Goal: Ask a question: Seek information or help from site administrators or community

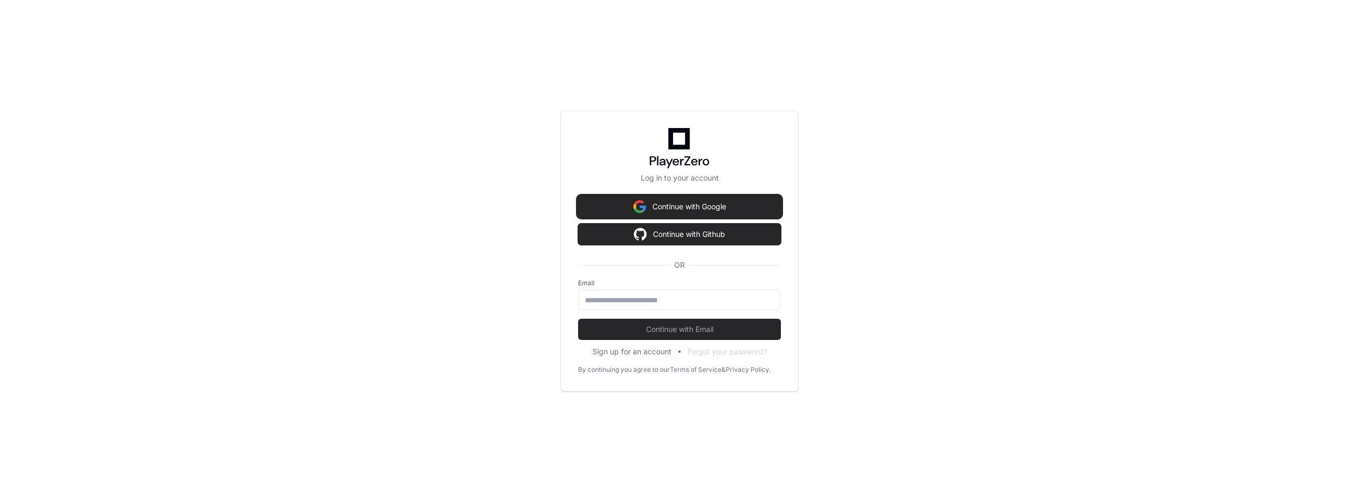
click at [692, 205] on button "Continue with Google" at bounding box center [679, 206] width 203 height 21
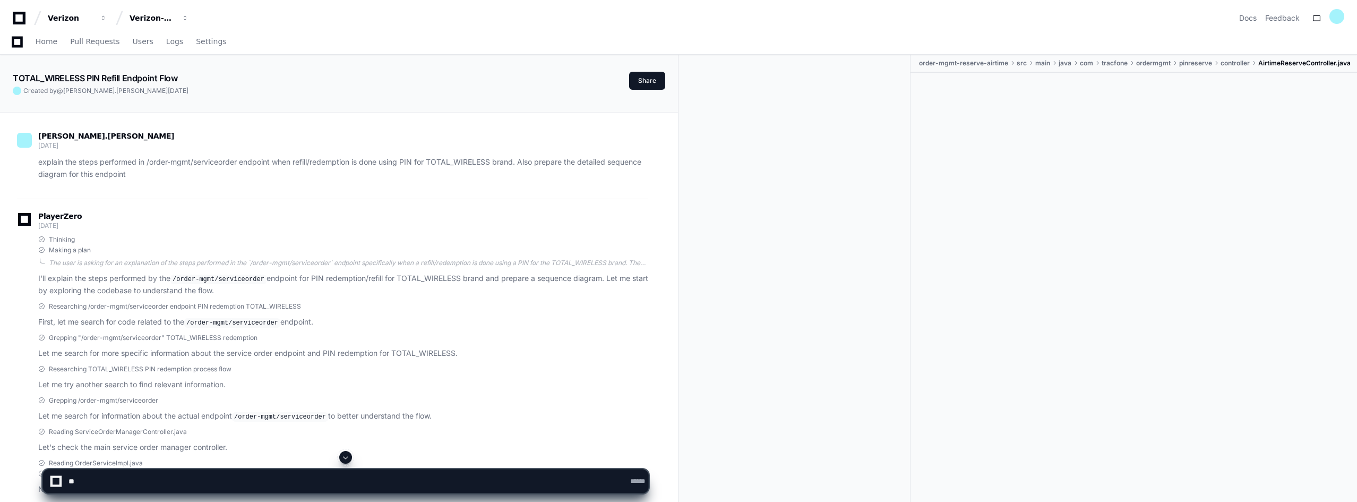
scroll to position [5908, 0]
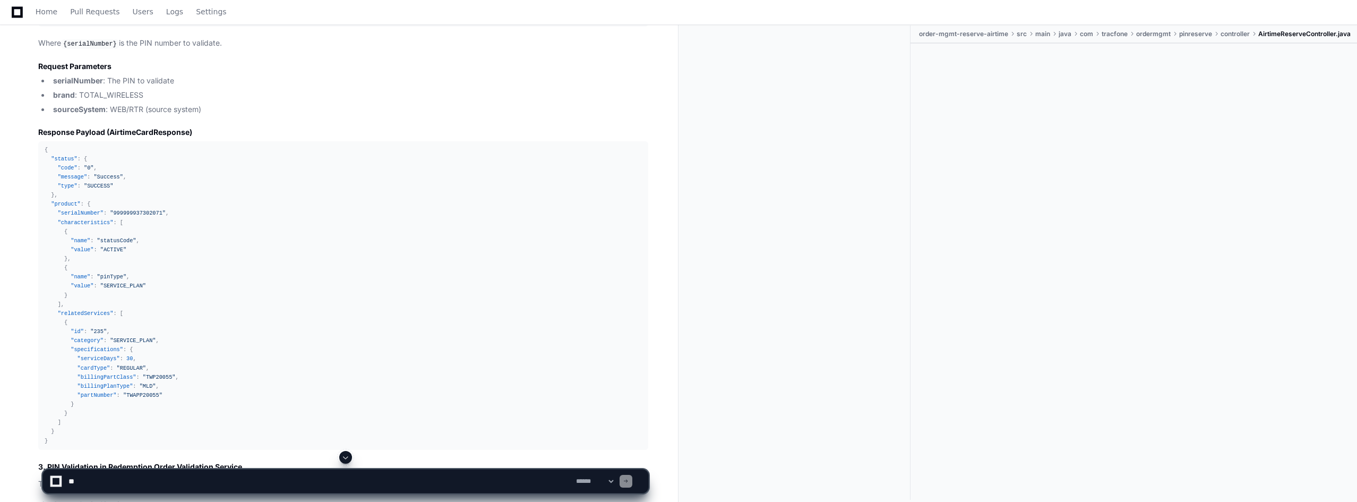
click at [160, 479] on textarea at bounding box center [319, 480] width 507 height 23
type textarea "*"
paste textarea "**********"
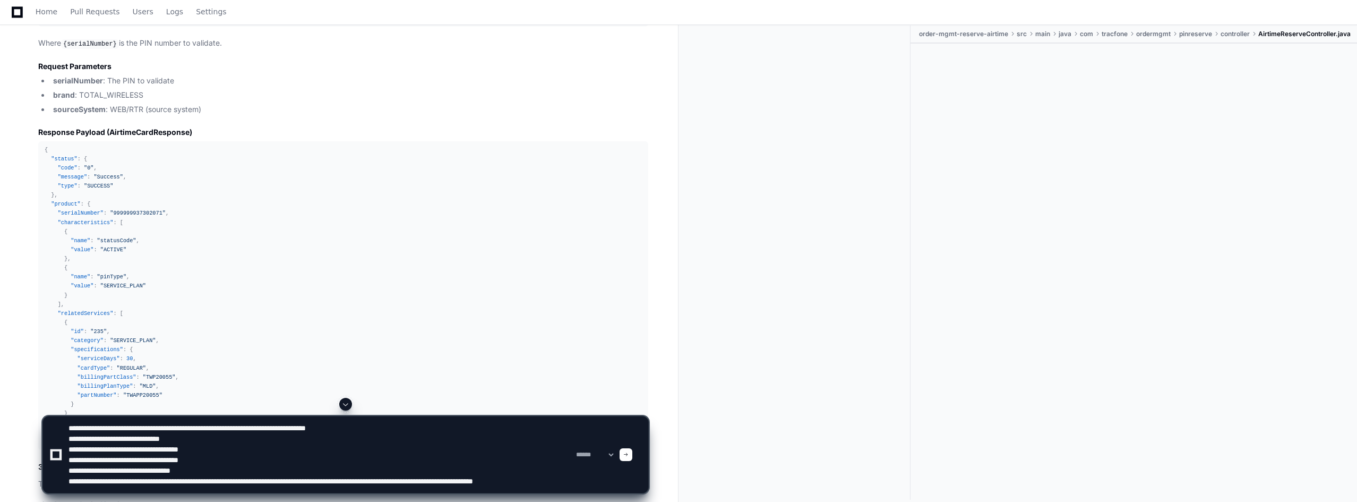
scroll to position [3, 0]
type textarea "**********"
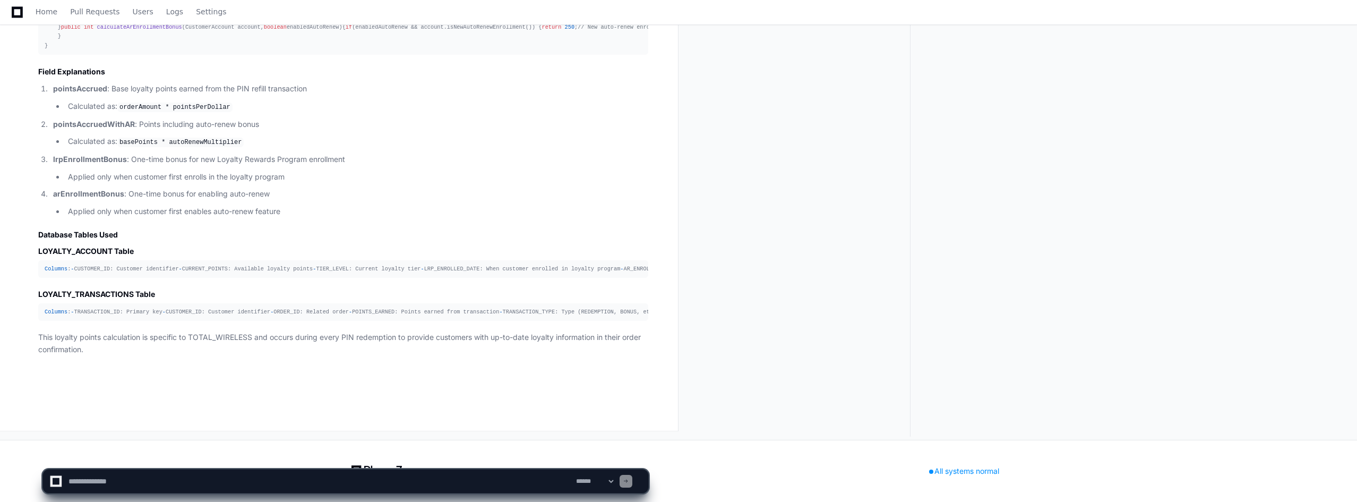
scroll to position [23617, 0]
click at [152, 479] on textarea at bounding box center [319, 480] width 507 height 23
type textarea "*"
drag, startPoint x: 245, startPoint y: 483, endPoint x: 205, endPoint y: 500, distance: 43.5
click at [194, 483] on textarea at bounding box center [319, 480] width 507 height 23
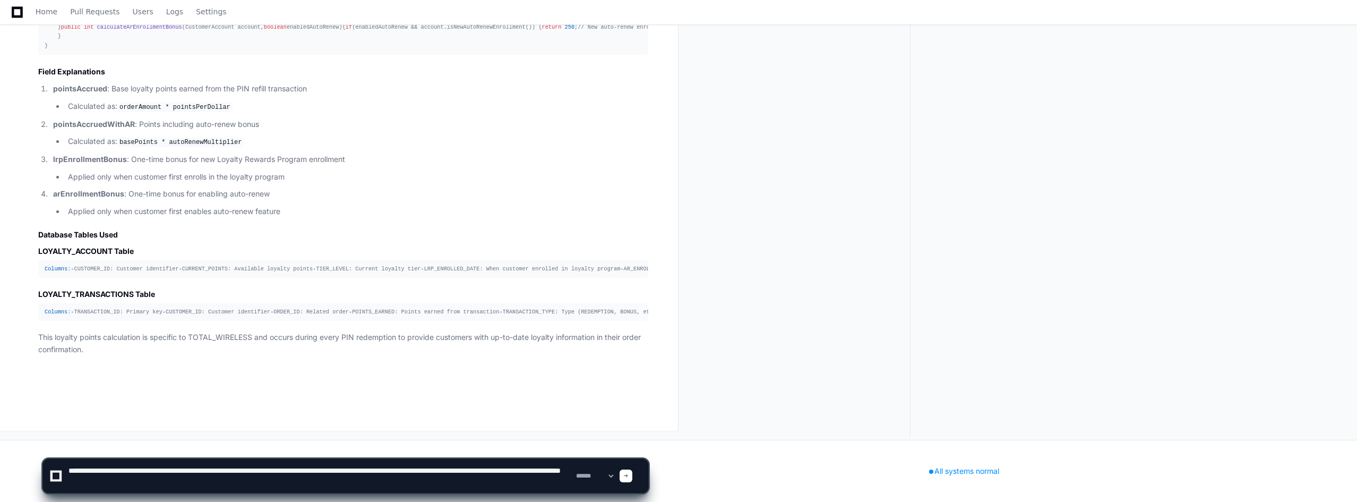
type textarea "**********"
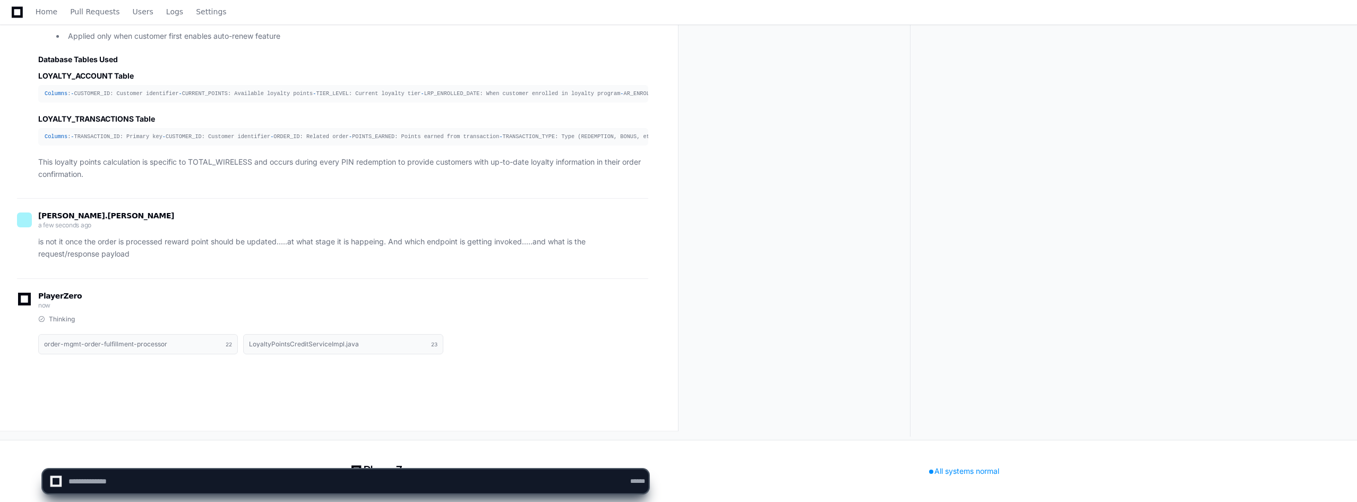
scroll to position [0, 0]
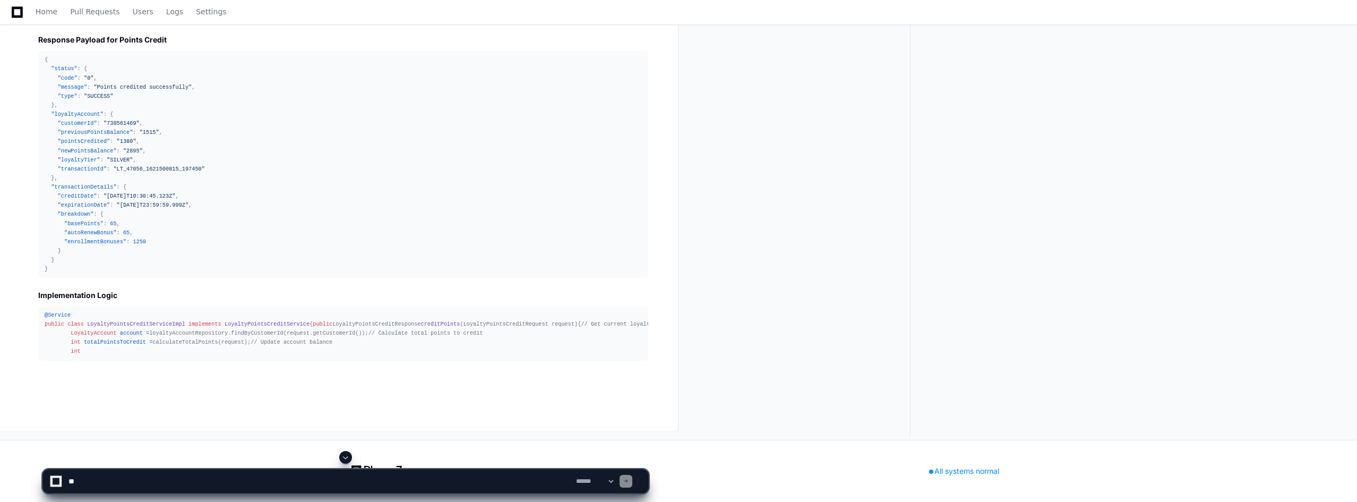
scroll to position [24572, 0]
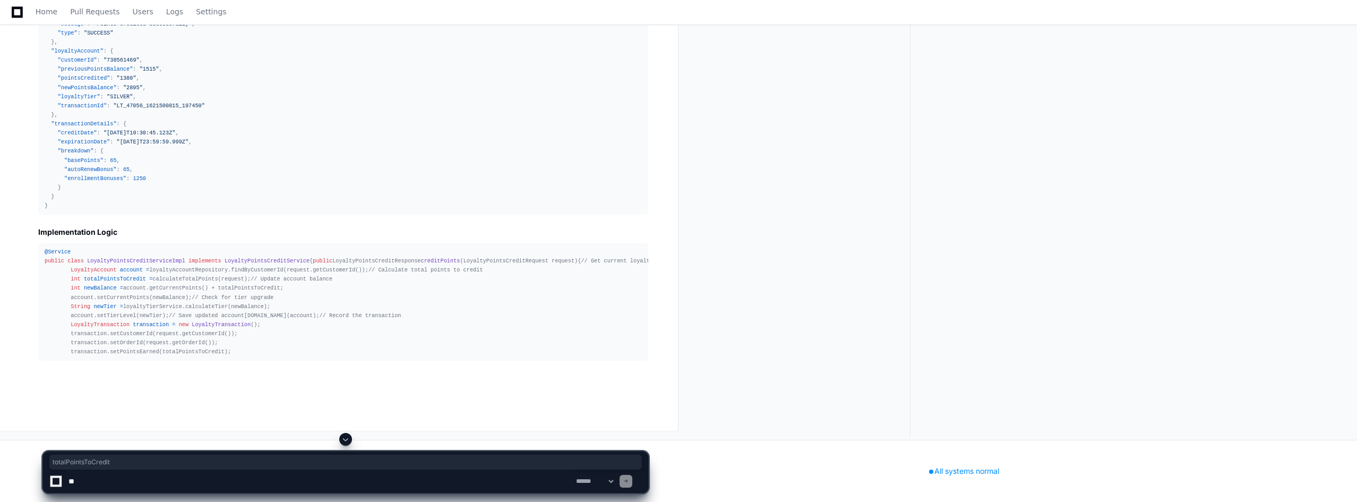
scroll to position [24731, 0]
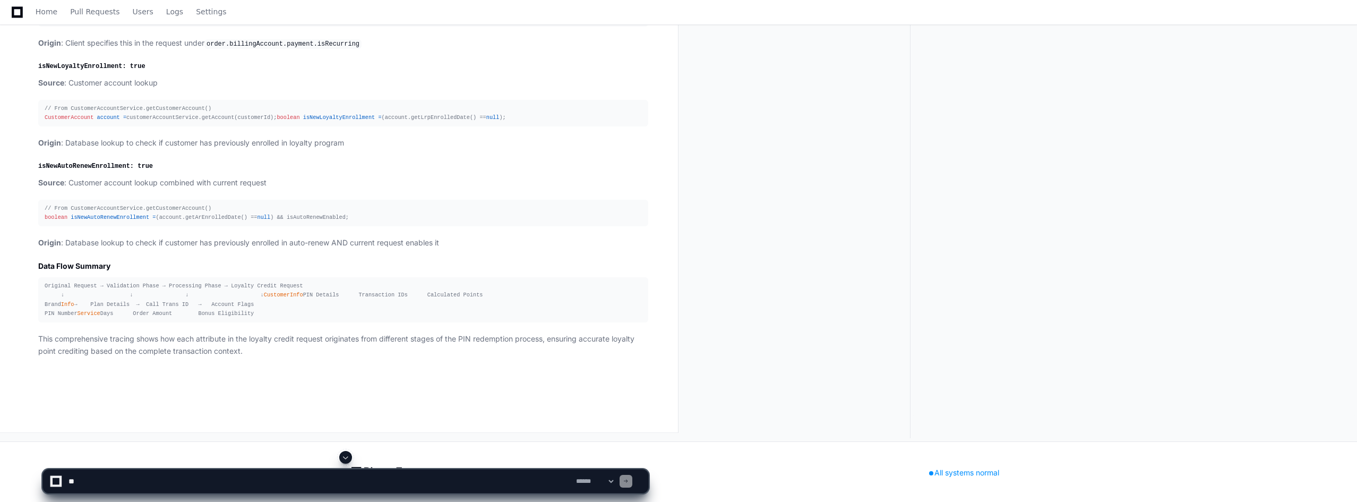
scroll to position [26542, 0]
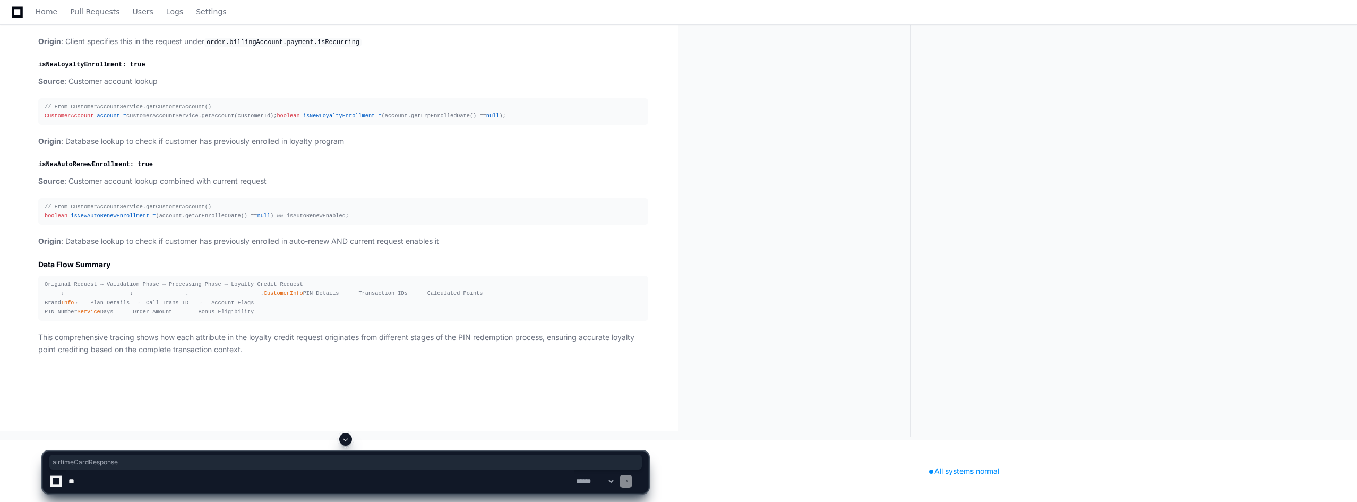
scroll to position [26701, 0]
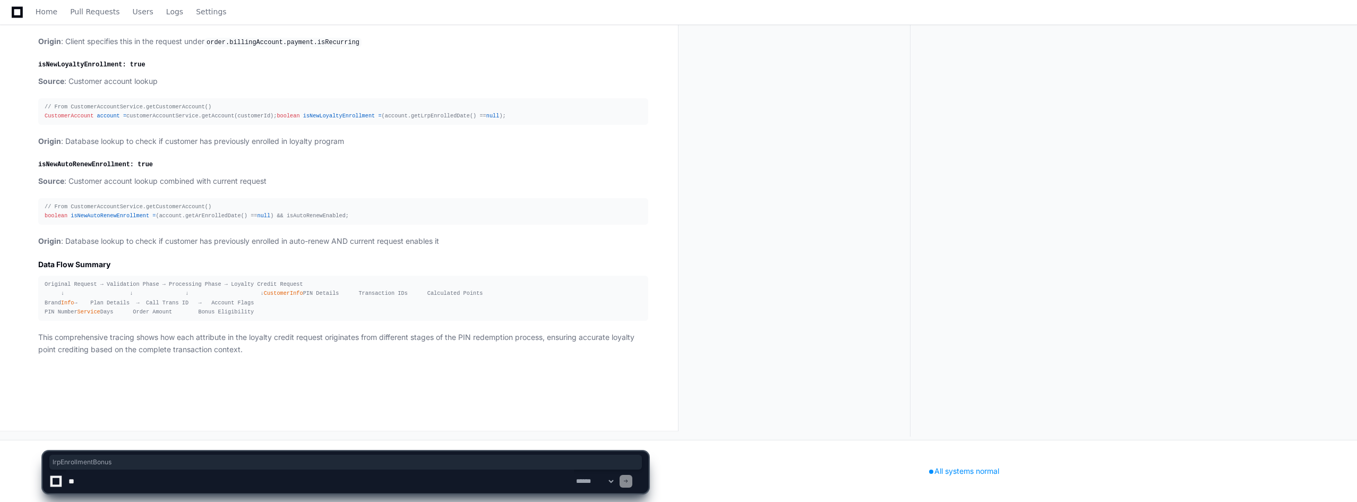
click at [178, 486] on textarea at bounding box center [319, 480] width 507 height 23
click at [849, 474] on div at bounding box center [844, 467] width 333 height 69
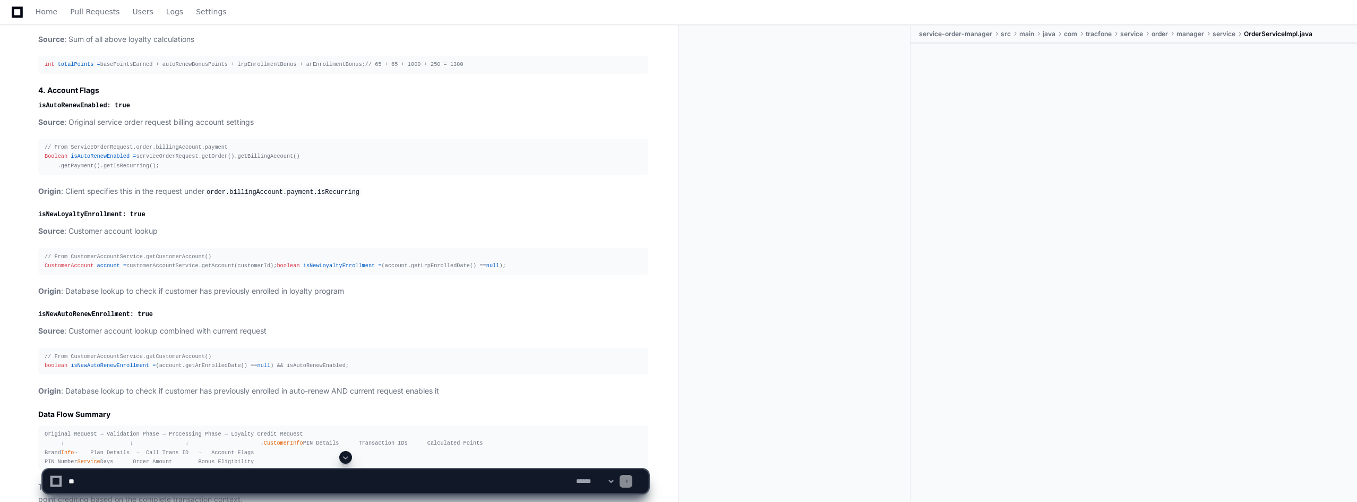
scroll to position [26907, 0]
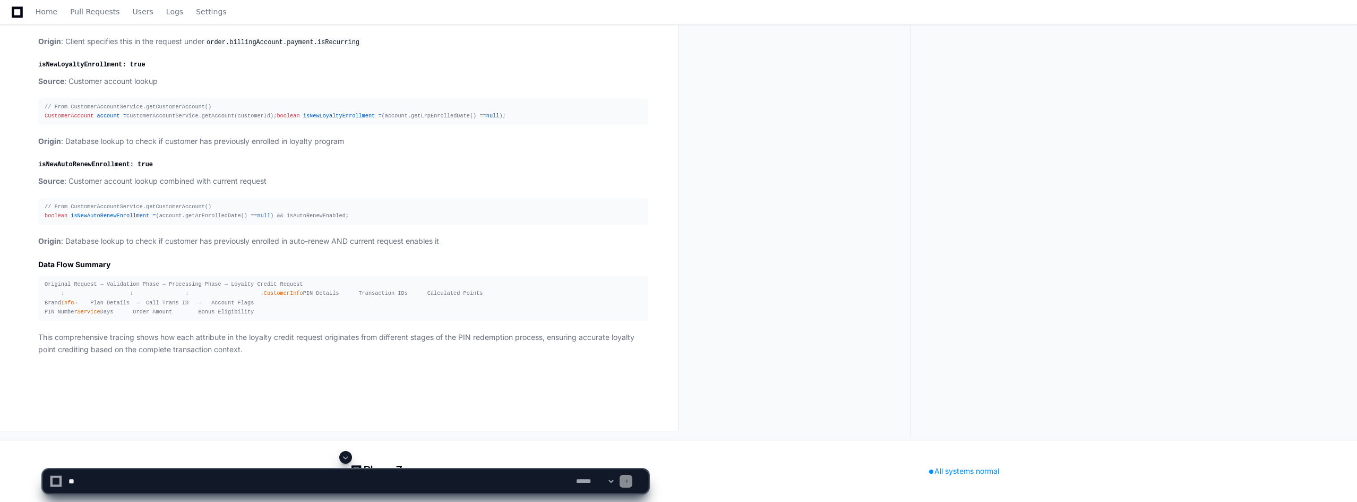
click at [345, 454] on span at bounding box center [345, 457] width 8 height 8
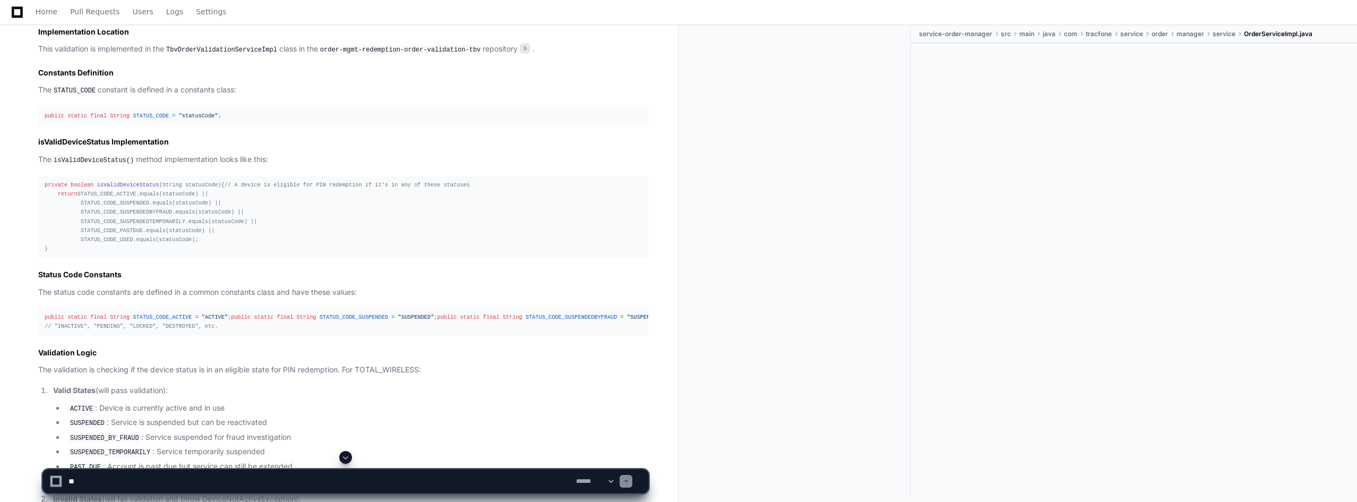
scroll to position [13645, 0]
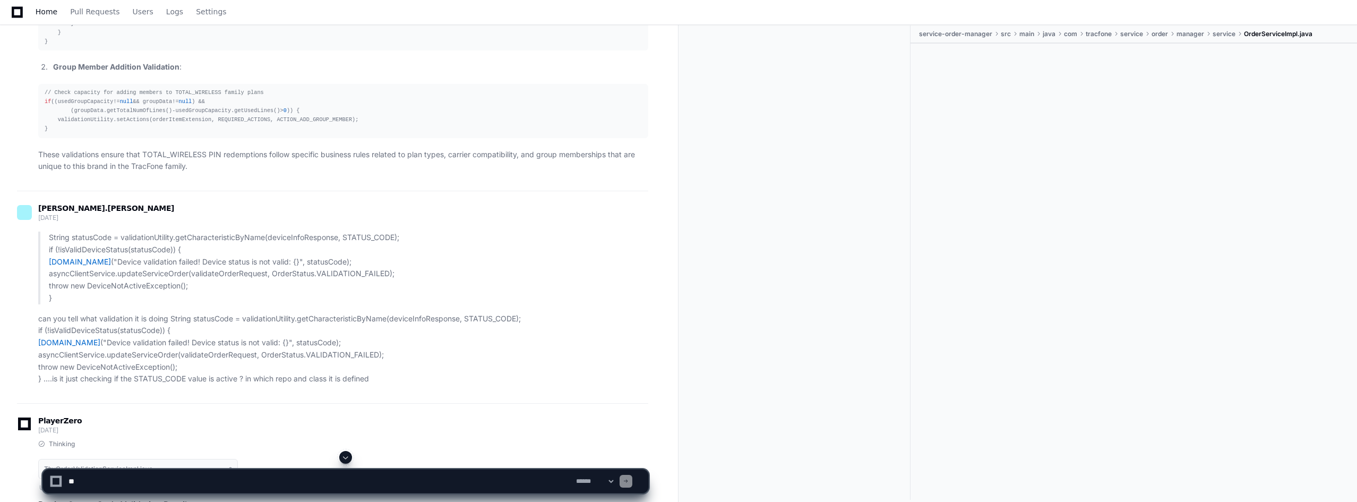
click at [46, 11] on span "Home" at bounding box center [47, 11] width 22 height 6
click at [51, 10] on span "Home" at bounding box center [47, 11] width 22 height 6
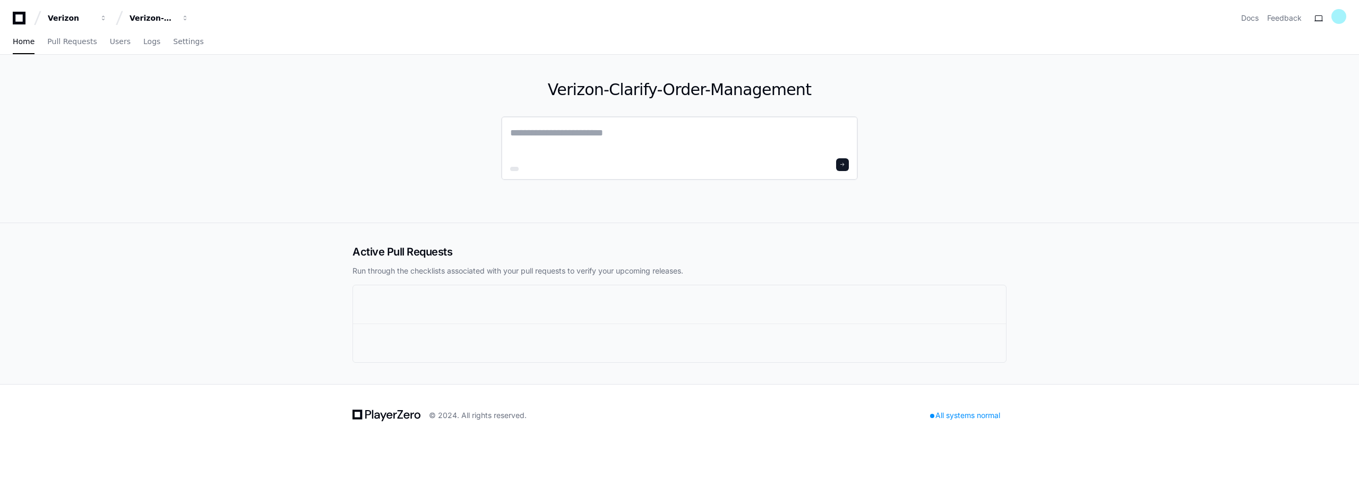
click at [579, 141] on textarea at bounding box center [679, 140] width 339 height 30
type textarea "*"
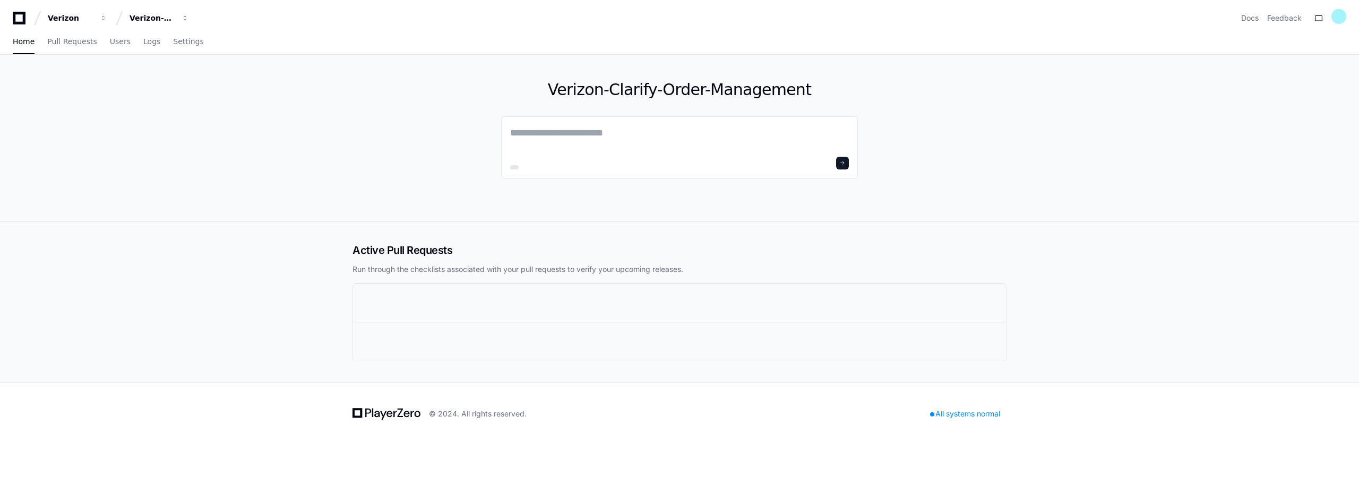
paste textarea "**********"
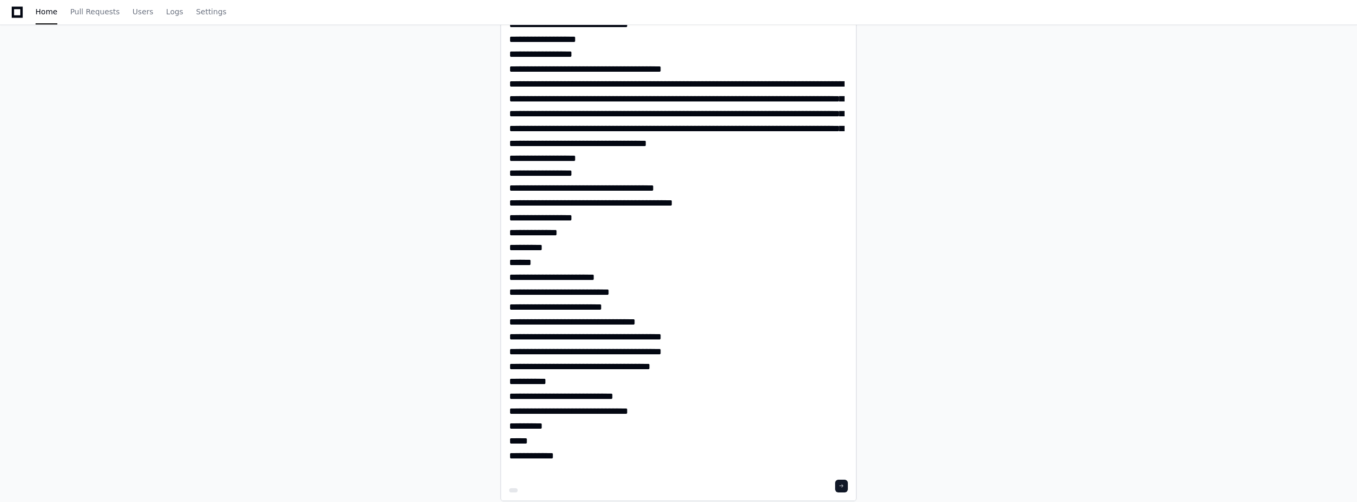
scroll to position [1486, 0]
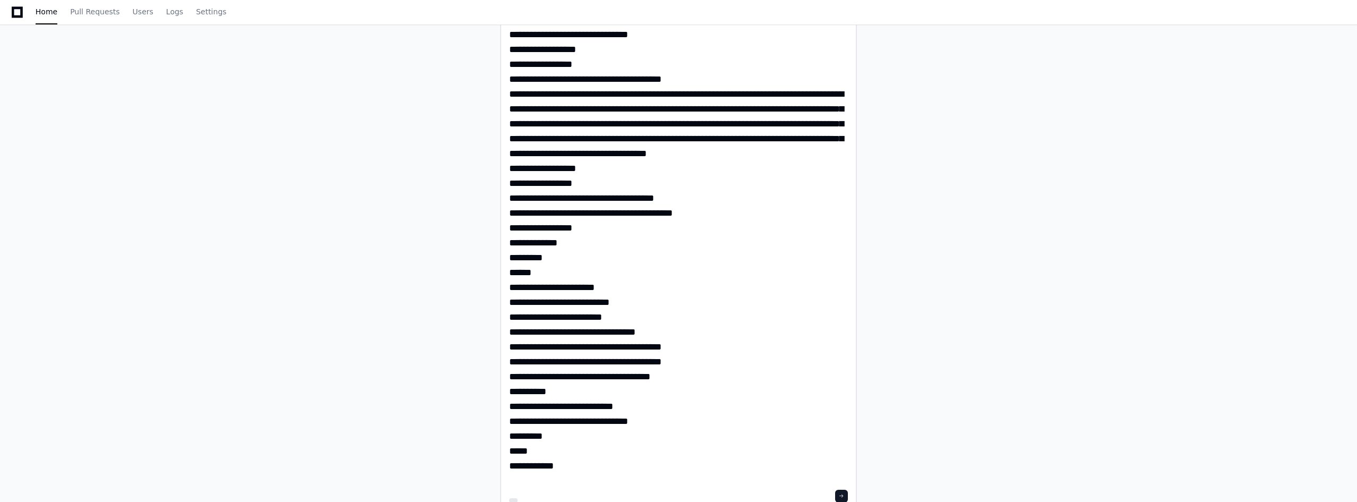
scroll to position [1593, 0]
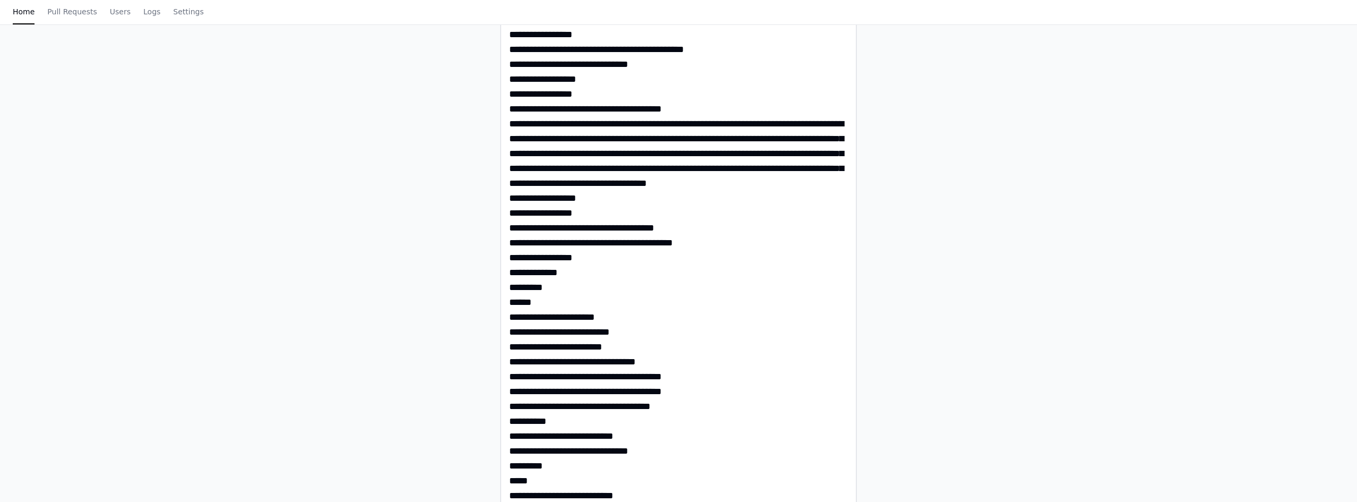
scroll to position [0, 0]
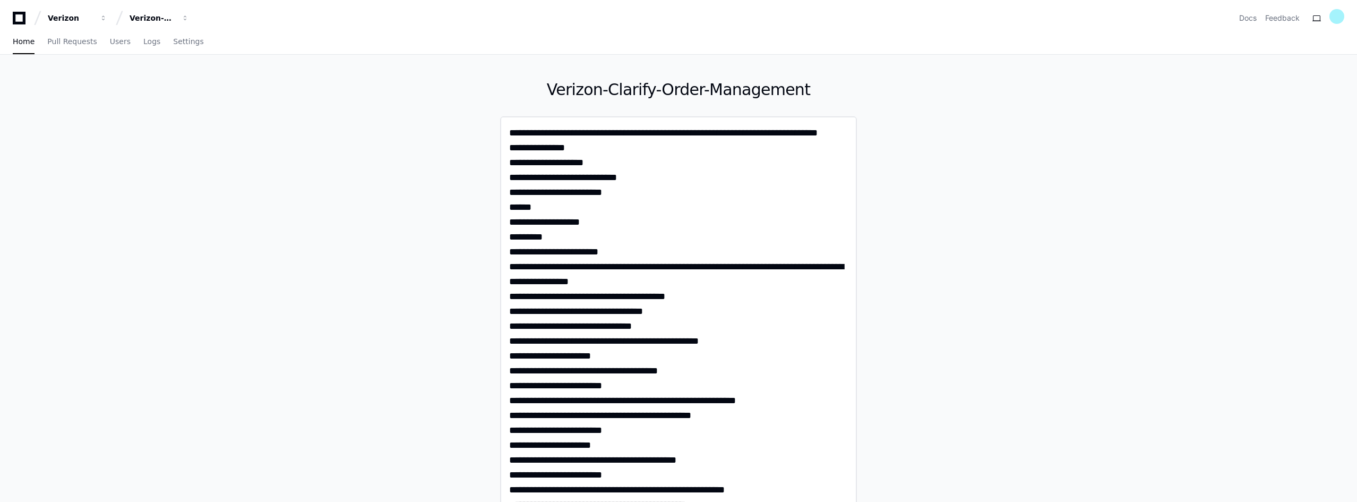
paste textarea "**********"
type textarea "**********"
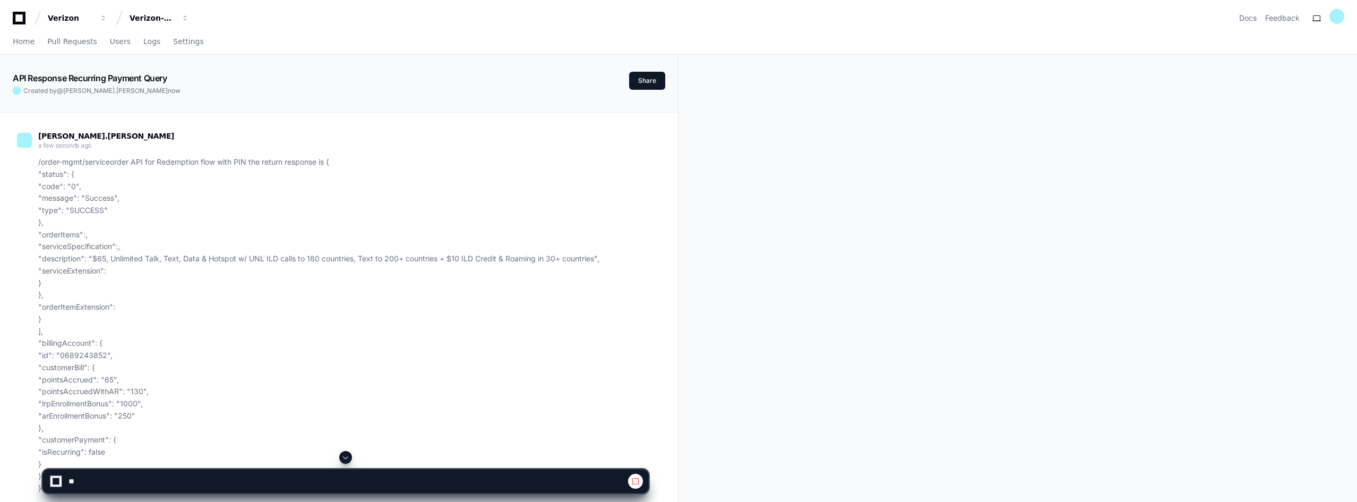
click at [632, 484] on span at bounding box center [635, 481] width 8 height 8
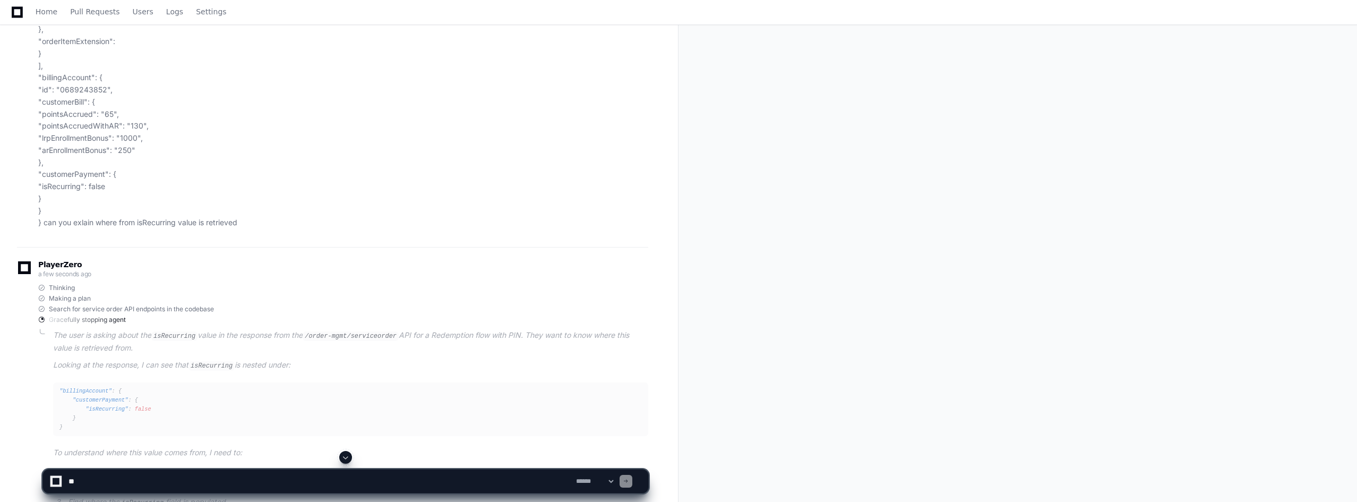
click at [260, 220] on p "/order-mgmt/serviceorder API for Redemption flow with PIN the return response i…" at bounding box center [343, 60] width 610 height 338
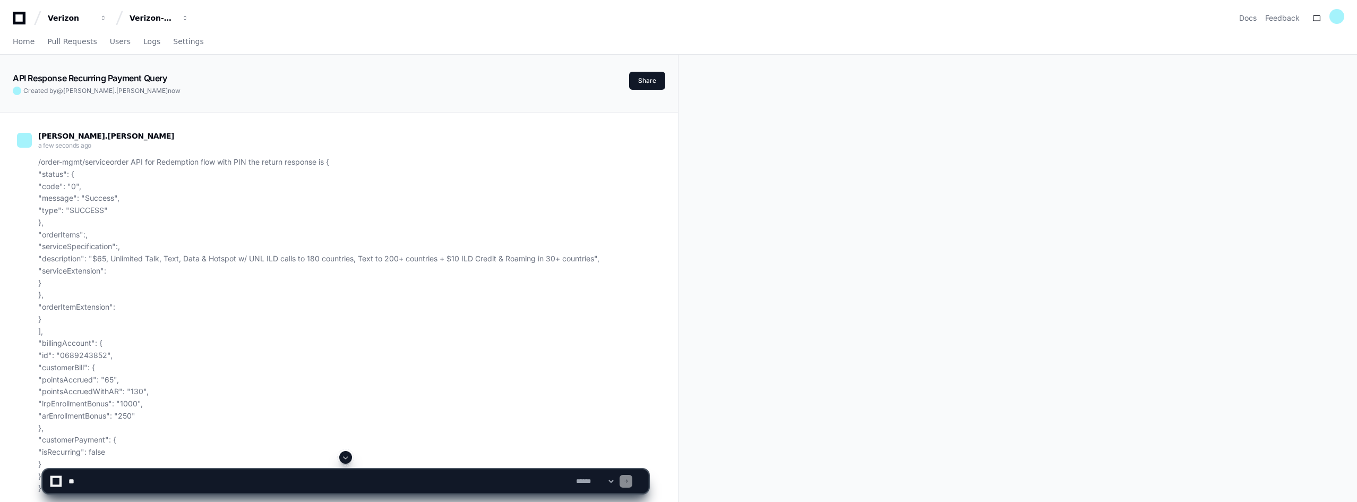
click at [185, 160] on p "/order-mgmt/serviceorder API for Redemption flow with PIN the return response i…" at bounding box center [343, 325] width 610 height 338
click at [249, 162] on p "/order-mgmt/serviceorder API for Redemption flow with PIN the return response i…" at bounding box center [343, 325] width 610 height 338
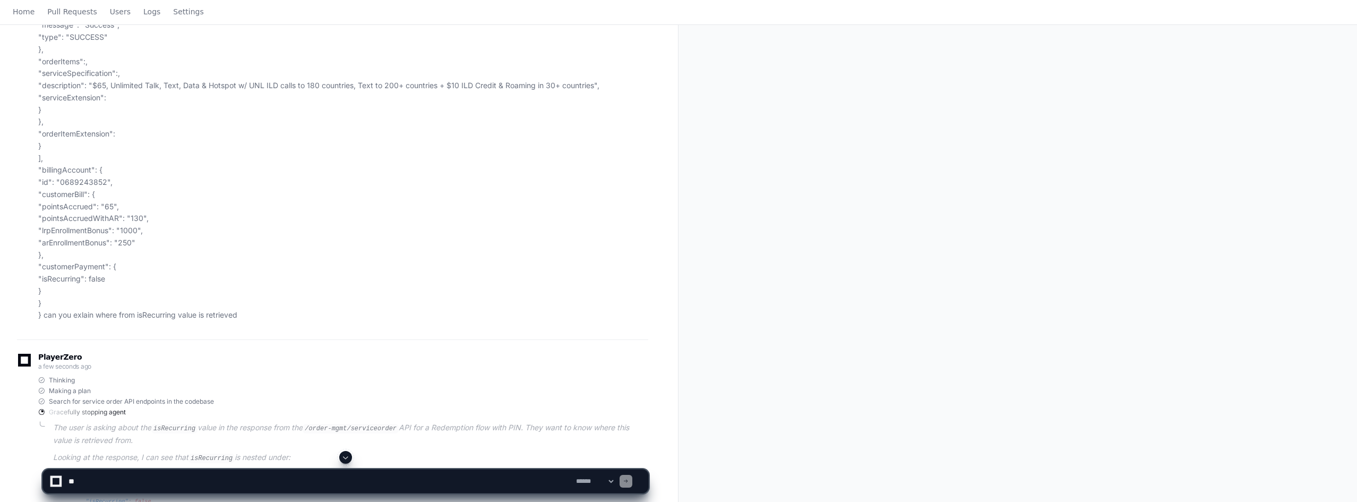
scroll to position [14, 0]
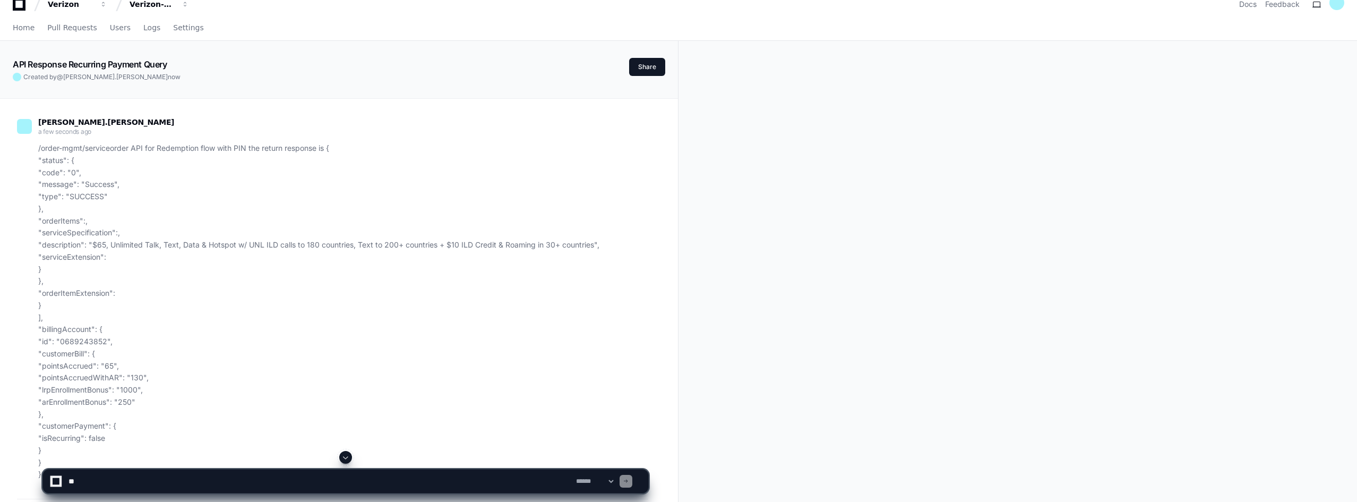
click at [629, 482] on span at bounding box center [625, 480] width 5 height 5
click at [263, 419] on p "/order-mgmt/serviceorder API for Redemption flow with PIN the return response i…" at bounding box center [343, 311] width 610 height 338
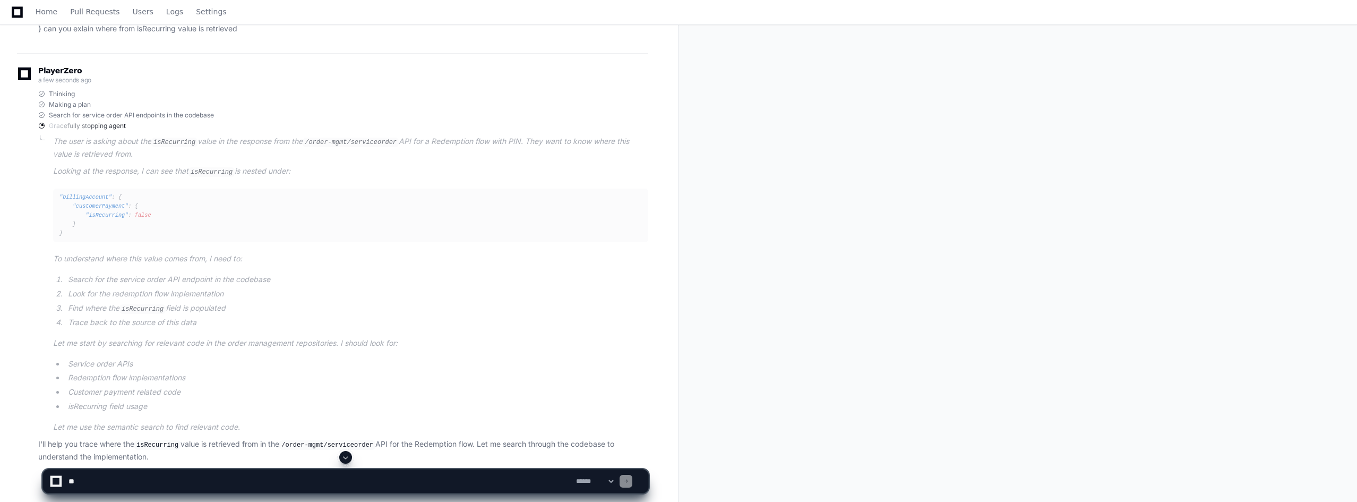
scroll to position [503, 0]
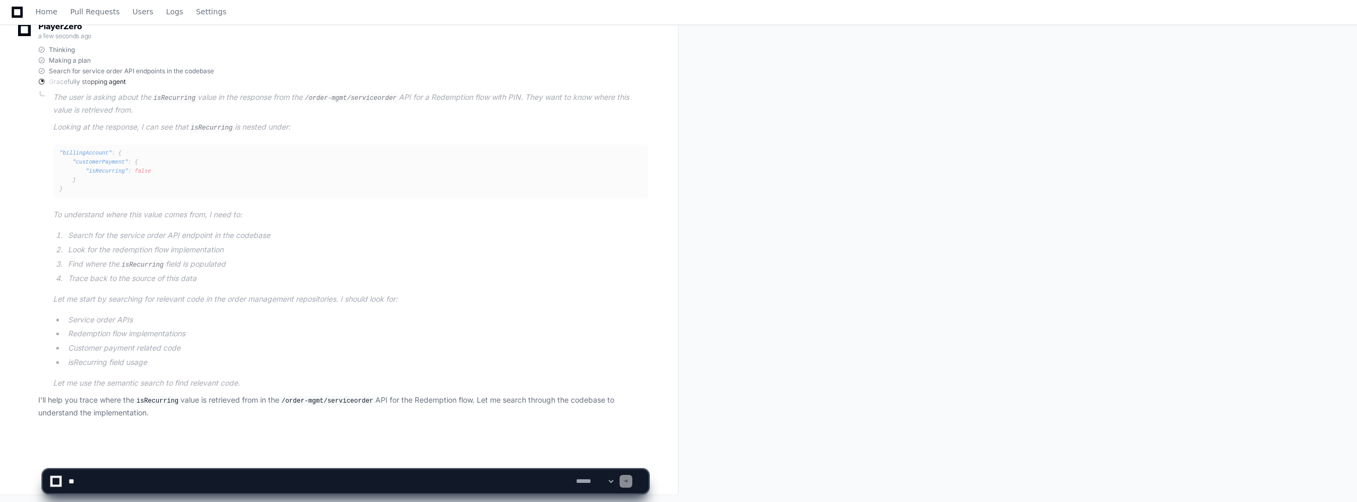
click at [54, 481] on div at bounding box center [56, 481] width 7 height 7
click at [55, 476] on div at bounding box center [56, 481] width 10 height 10
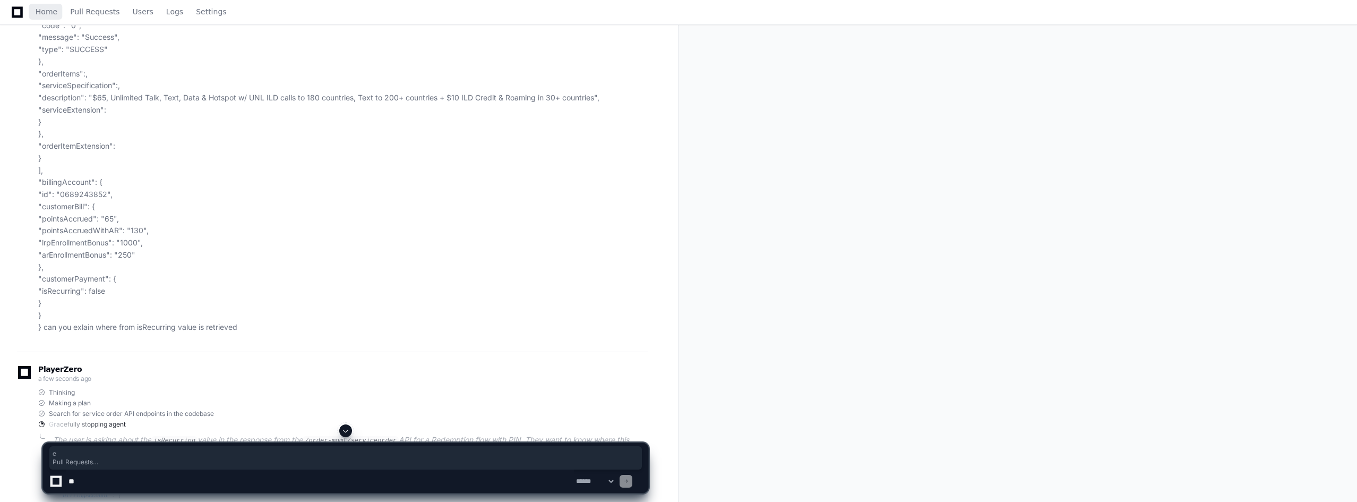
scroll to position [0, 0]
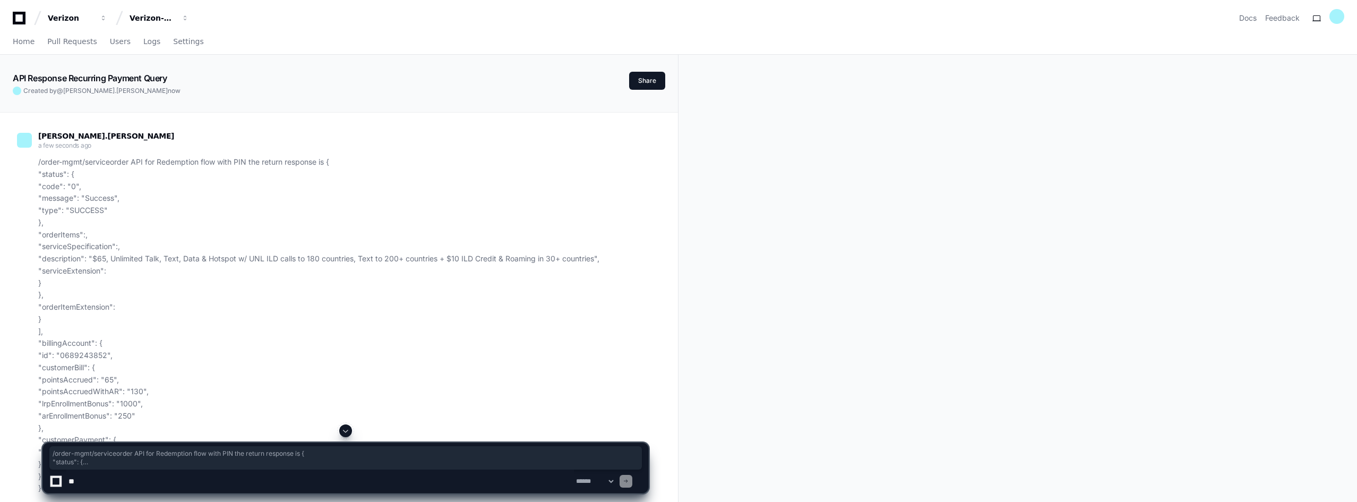
drag, startPoint x: 202, startPoint y: 290, endPoint x: 39, endPoint y: 161, distance: 208.2
click at [39, 161] on p "/order-mgmt/serviceorder API for Redemption flow with PIN the return response i…" at bounding box center [343, 325] width 610 height 338
copy p "/order-mgmt/serviceorder API for Redemption flow with PIN the return response i…"
click at [19, 14] on icon at bounding box center [19, 18] width 13 height 13
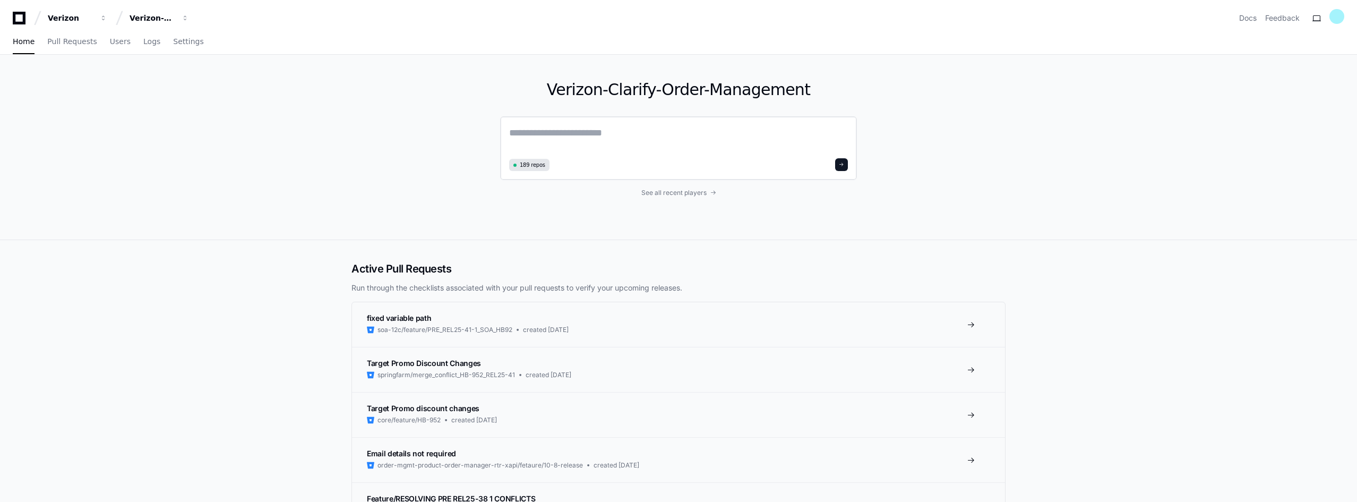
click at [580, 136] on textarea at bounding box center [678, 140] width 339 height 30
paste textarea "**********"
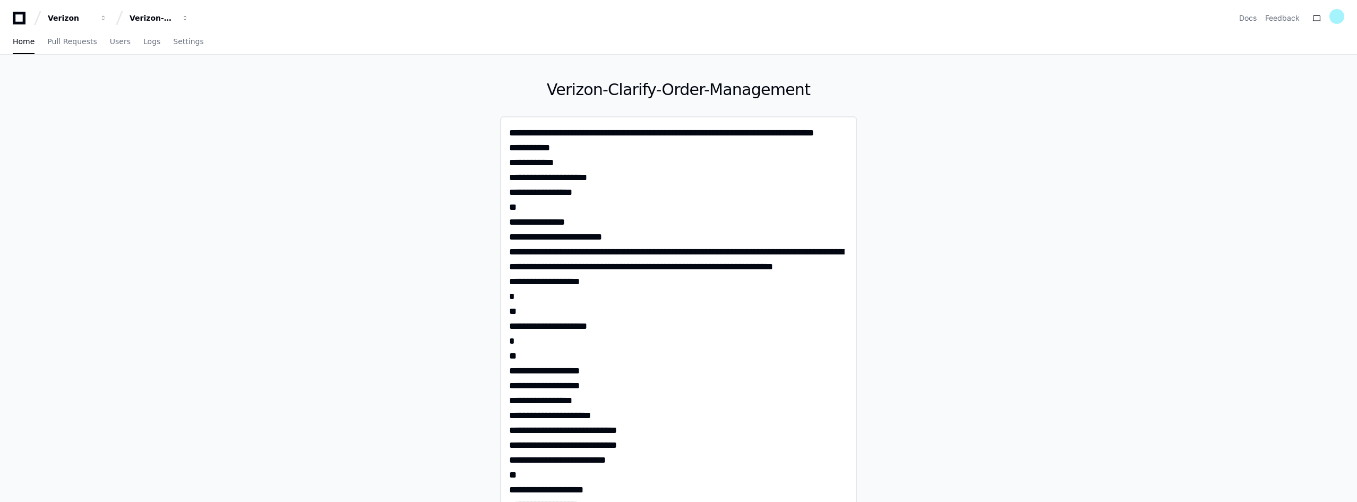
click at [754, 132] on textarea "**********" at bounding box center [678, 347] width 339 height 444
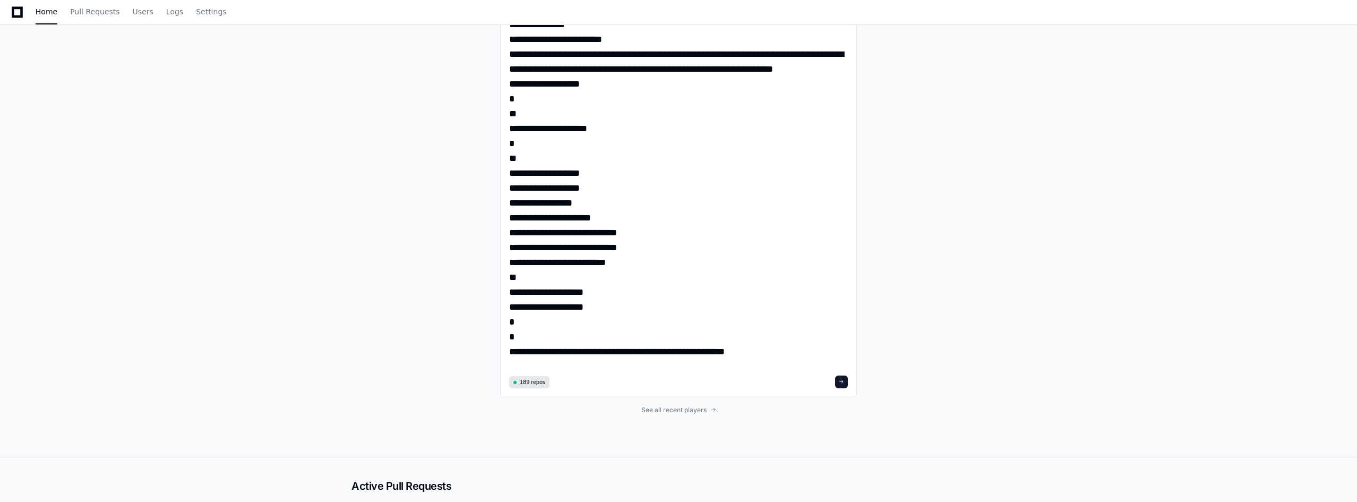
scroll to position [319, 0]
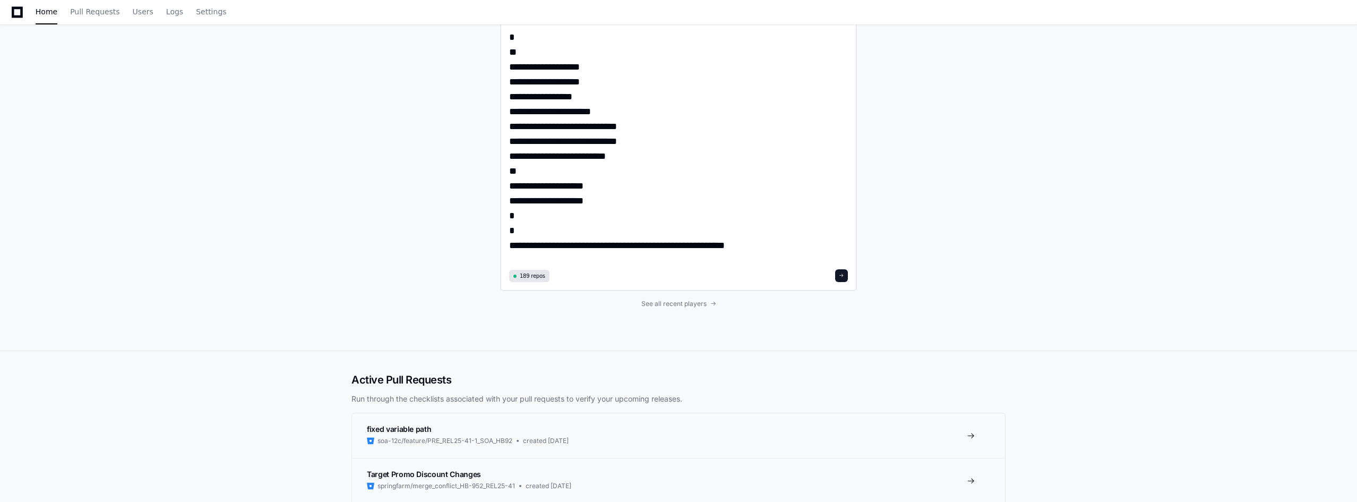
type textarea "**********"
click at [841, 276] on span at bounding box center [841, 275] width 5 height 5
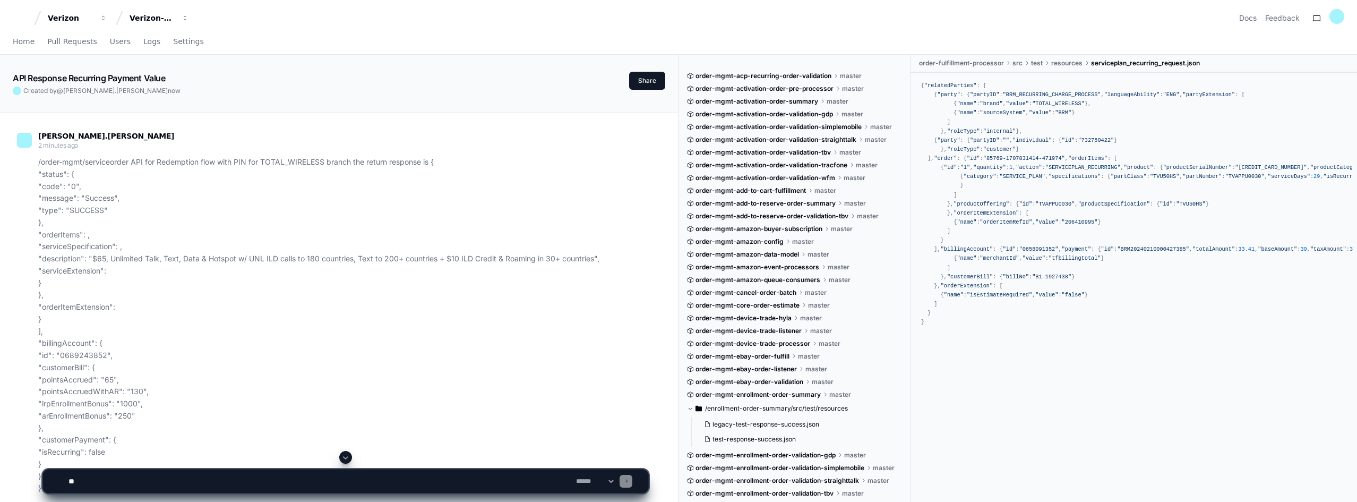
scroll to position [53, 0]
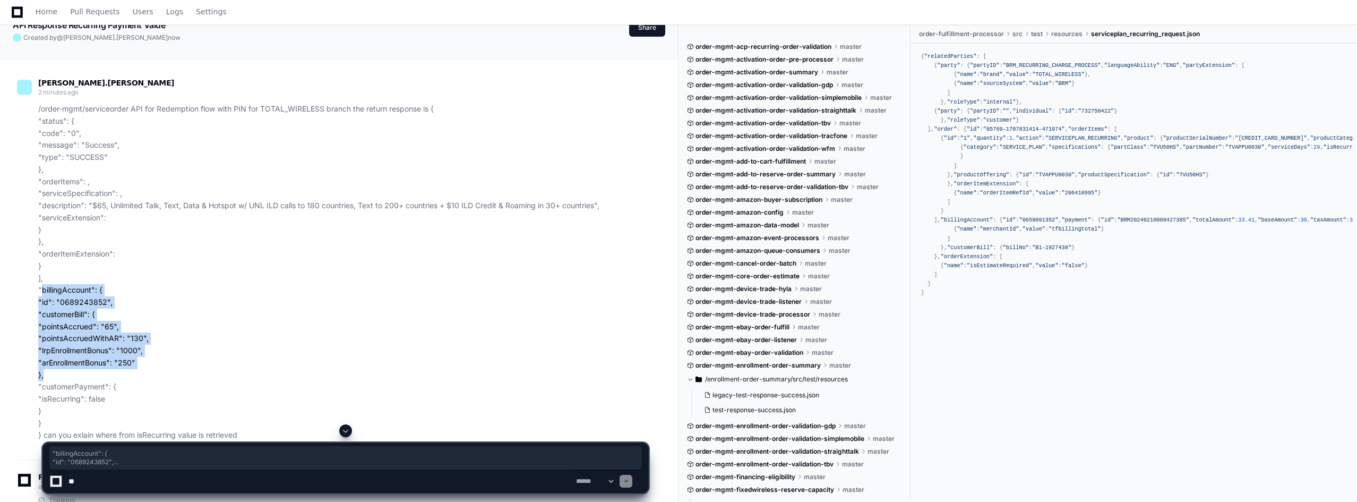
drag, startPoint x: 48, startPoint y: 319, endPoint x: 42, endPoint y: 373, distance: 54.5
click at [42, 373] on p "/order-mgmt/serviceorder API for Redemption flow with PIN for TOTAL_WIRELESS br…" at bounding box center [343, 272] width 610 height 338
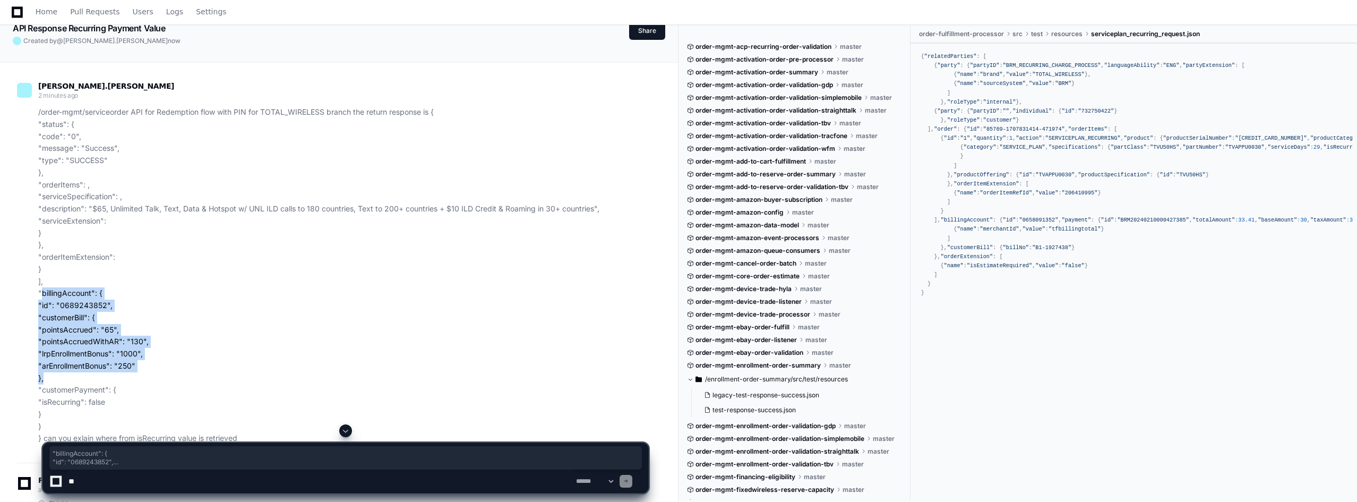
scroll to position [0, 0]
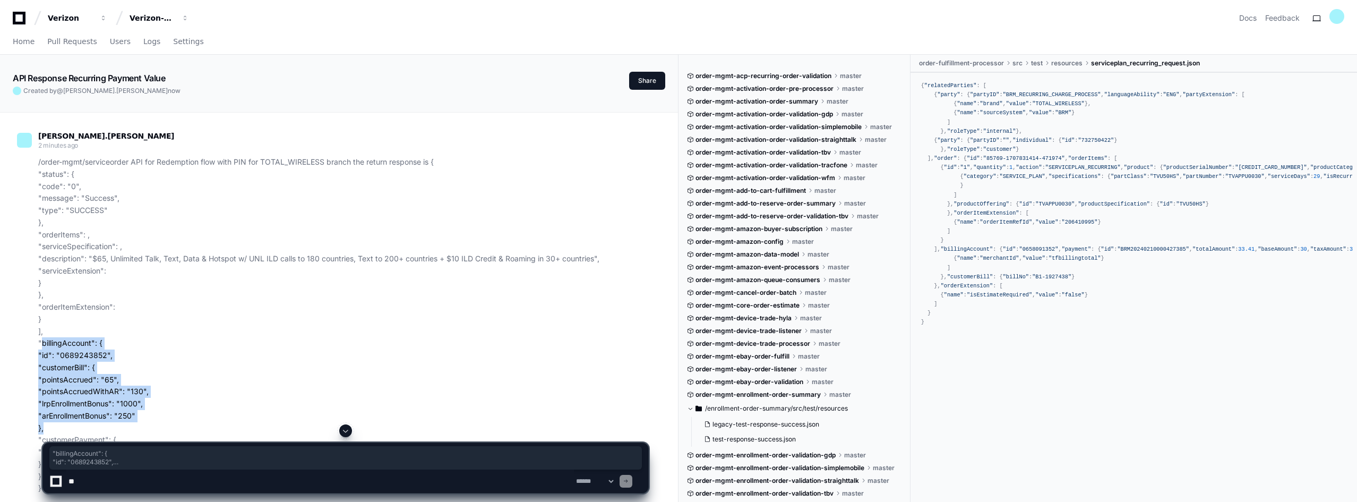
click at [37, 161] on div "/order-mgmt/serviceorder API for Redemption flow with PIN for TOTAL_WIRELESS br…" at bounding box center [332, 325] width 631 height 338
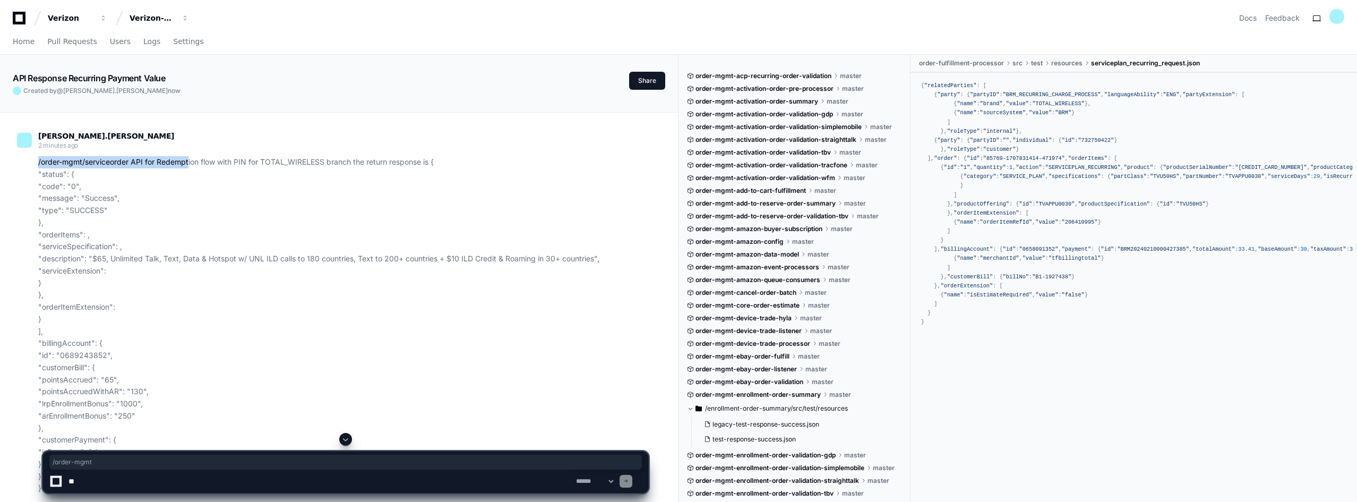
drag, startPoint x: 39, startPoint y: 161, endPoint x: 190, endPoint y: 167, distance: 150.9
click at [188, 160] on p "/order-mgmt/serviceorder API for Redemption flow with PIN for TOTAL_WIRELESS br…" at bounding box center [343, 325] width 610 height 338
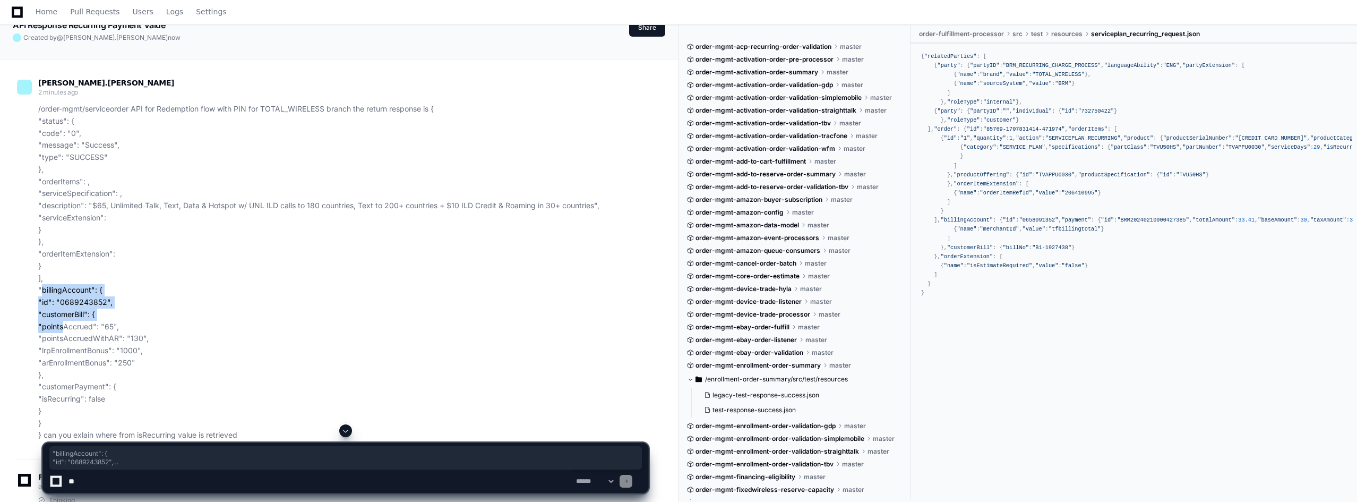
click at [58, 332] on p "/order-mgmt/serviceorder API for Redemption flow with PIN for TOTAL_WIRELESS br…" at bounding box center [343, 272] width 610 height 338
click at [116, 300] on p "/order-mgmt/serviceorder API for Redemption flow with PIN for TOTAL_WIRELESS br…" at bounding box center [343, 272] width 610 height 338
